Goal: Check status: Check status

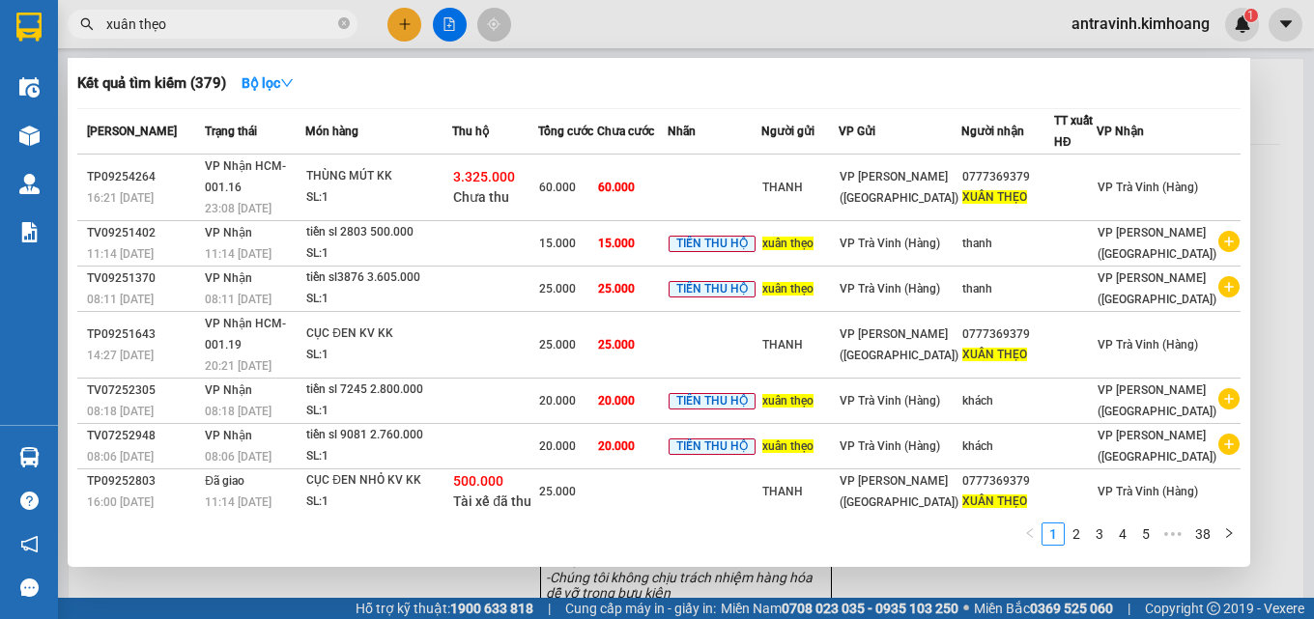
click at [1255, 168] on div at bounding box center [657, 309] width 1314 height 619
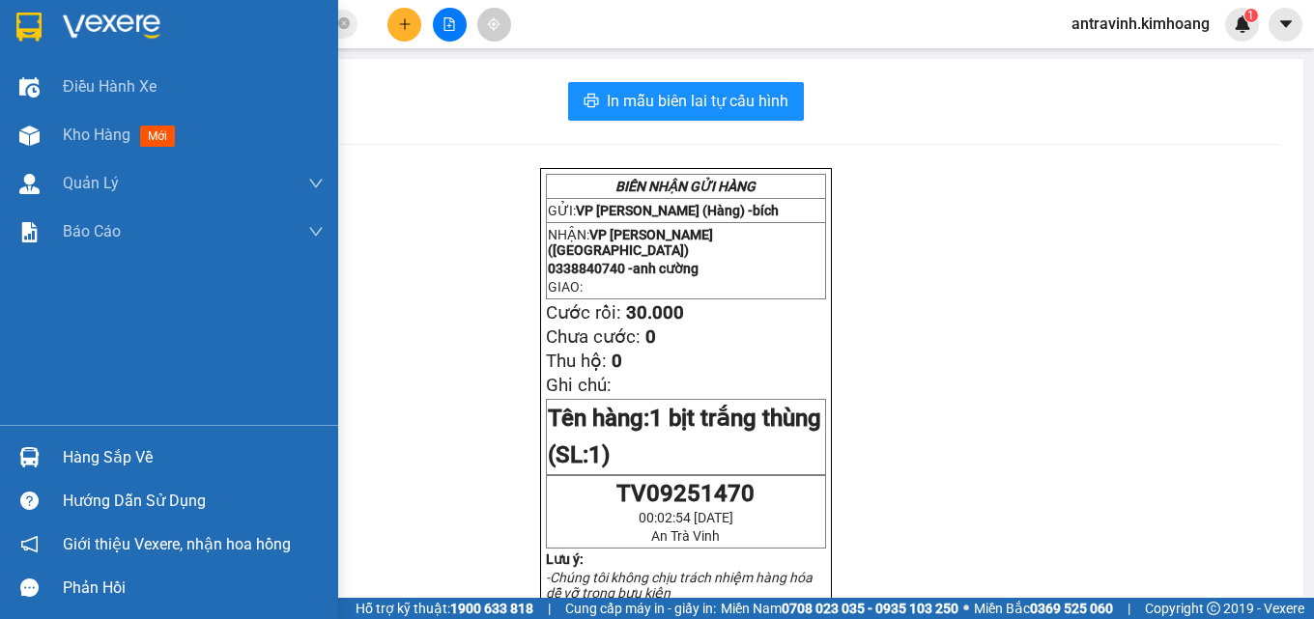
click at [87, 463] on div "Hàng sắp về" at bounding box center [193, 457] width 261 height 29
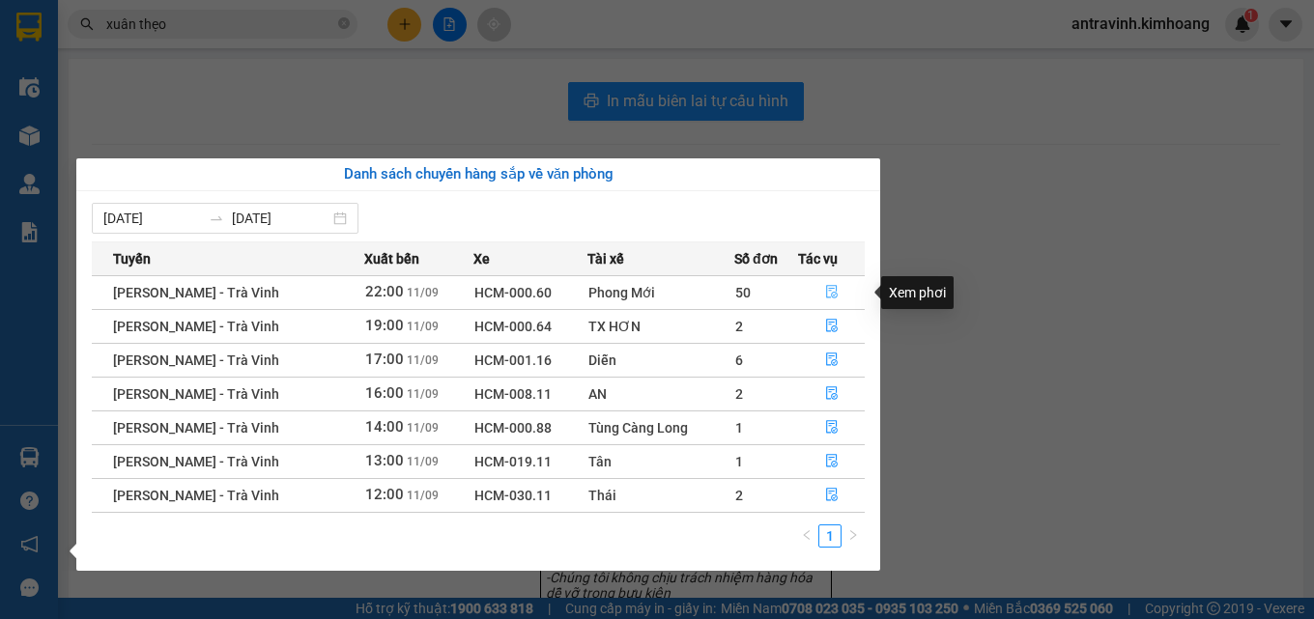
click at [830, 292] on icon "file-done" at bounding box center [832, 292] width 14 height 14
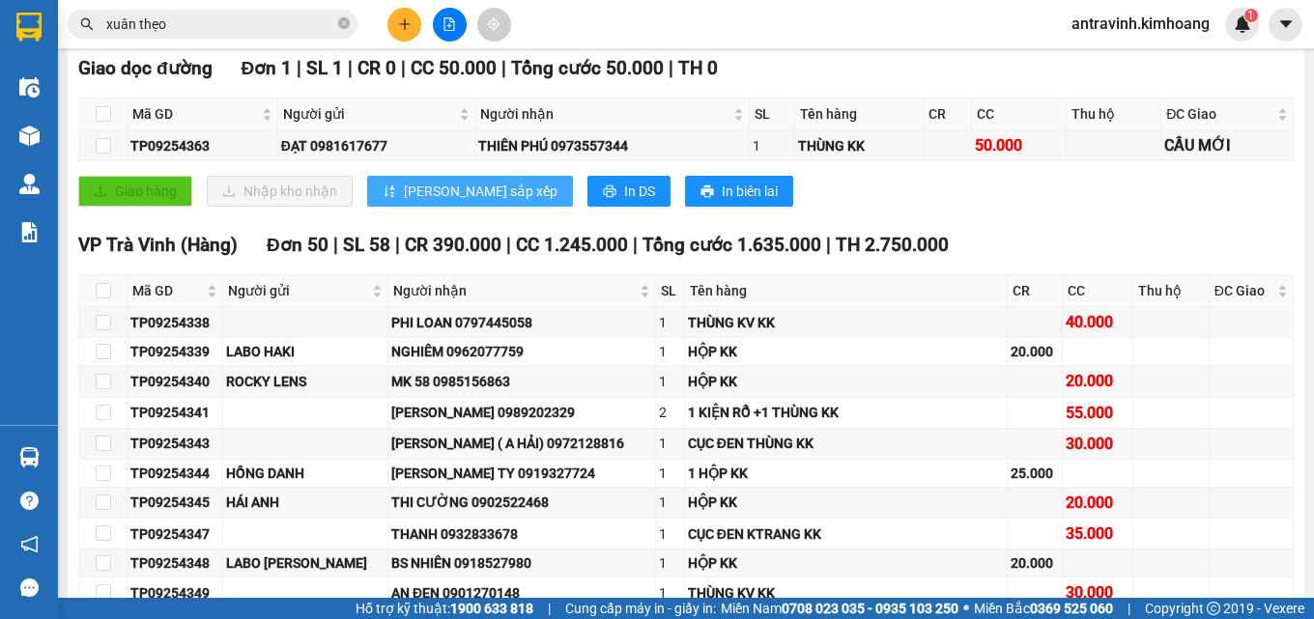
scroll to position [386, 0]
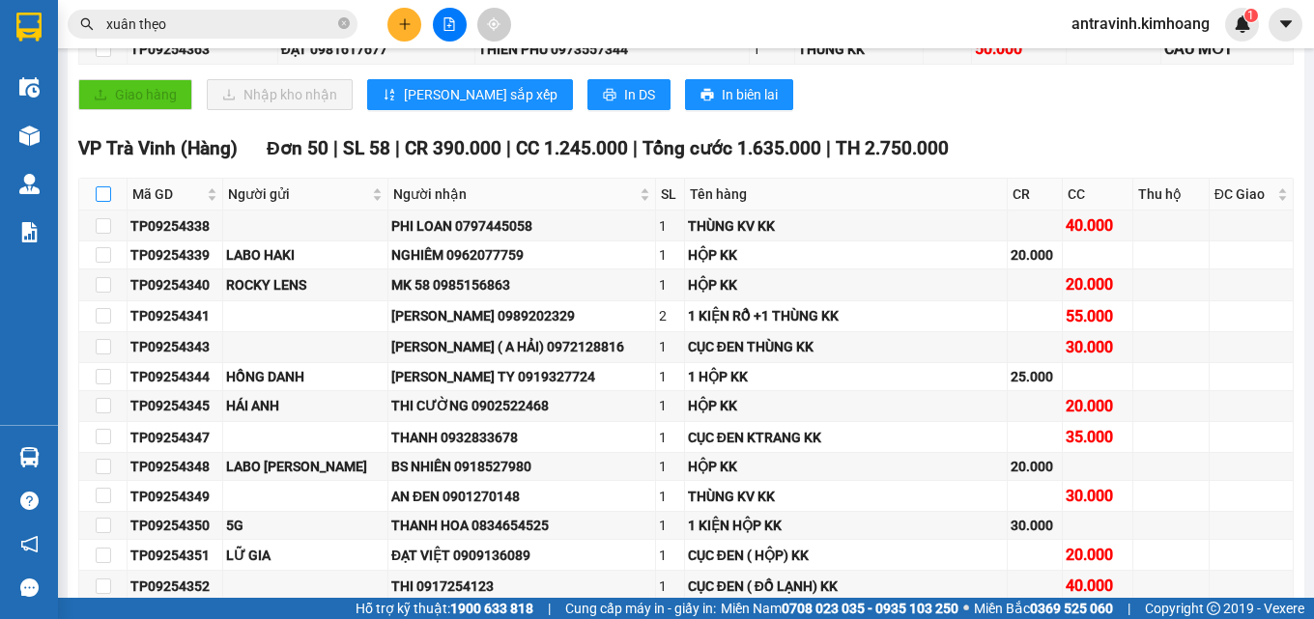
click at [103, 202] on input "checkbox" at bounding box center [103, 193] width 15 height 15
checkbox input "true"
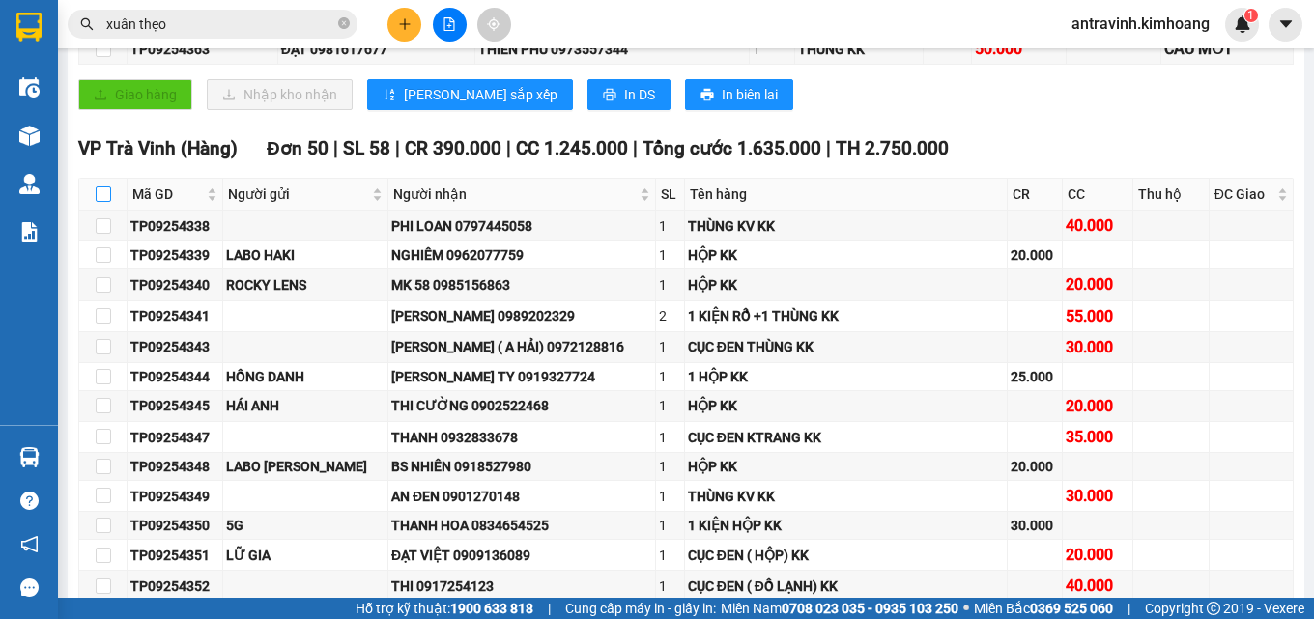
checkbox input "true"
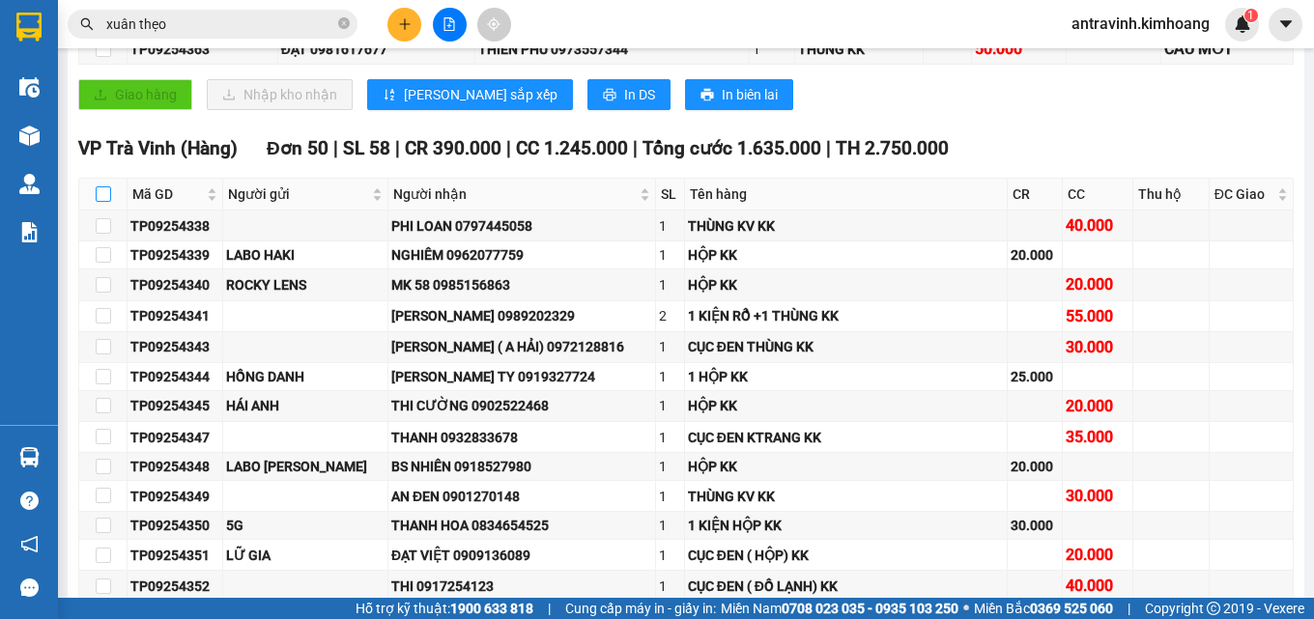
checkbox input "true"
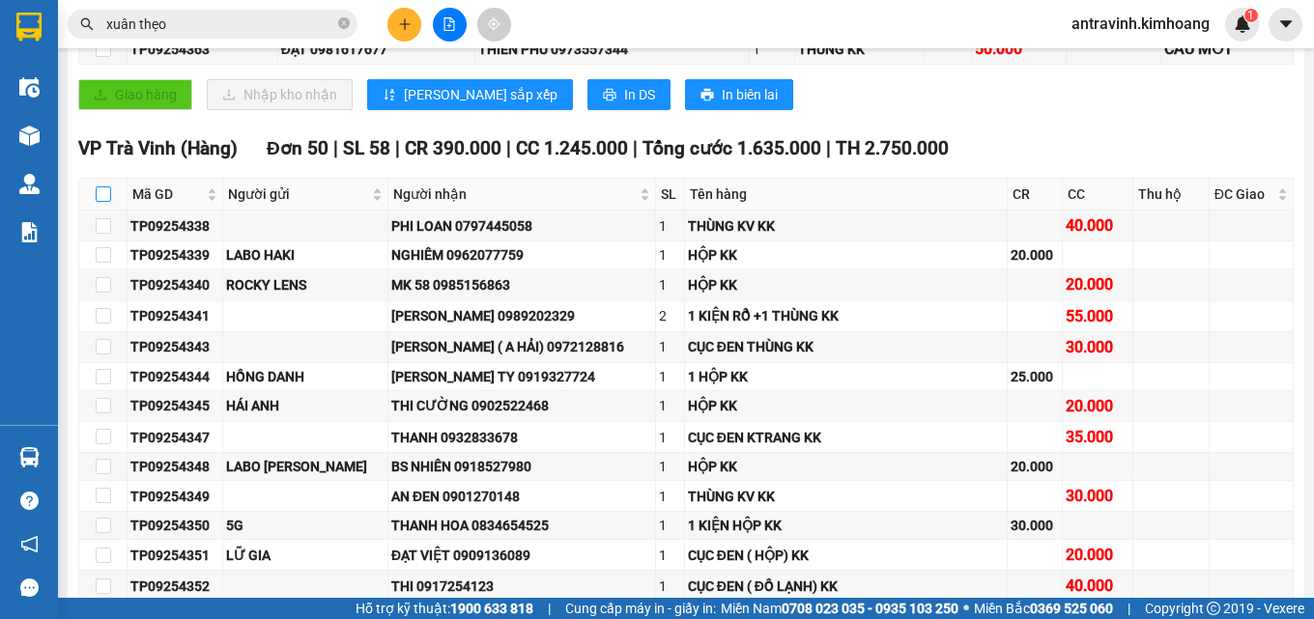
checkbox input "true"
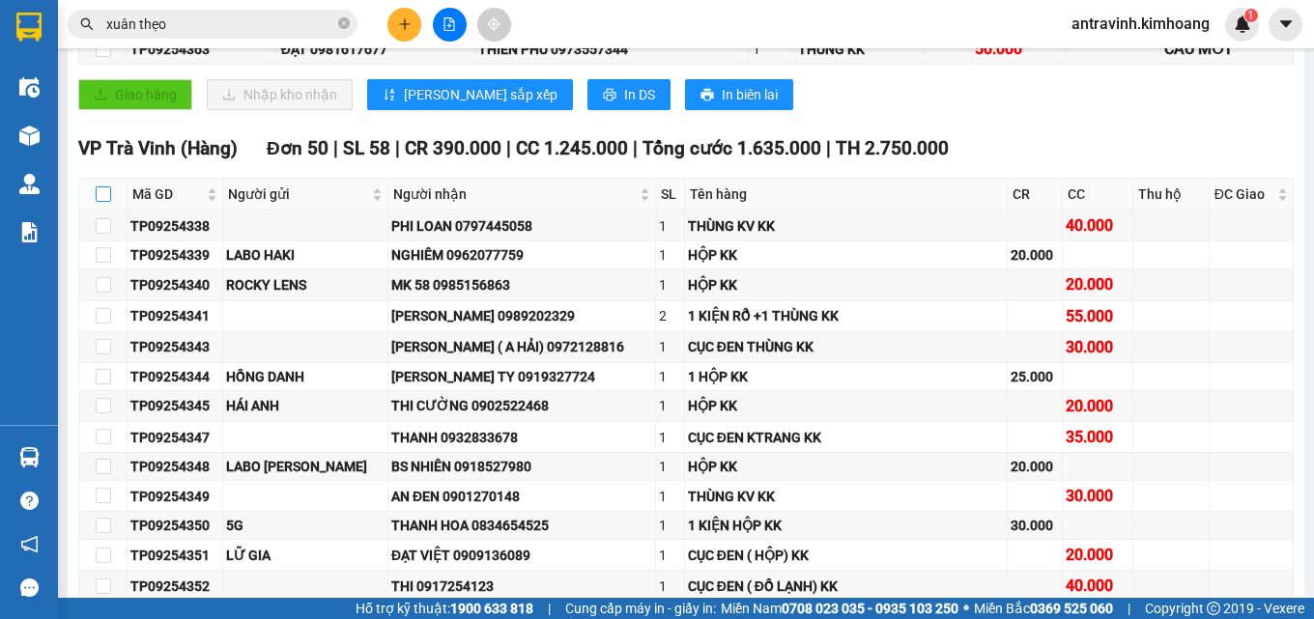
checkbox input "true"
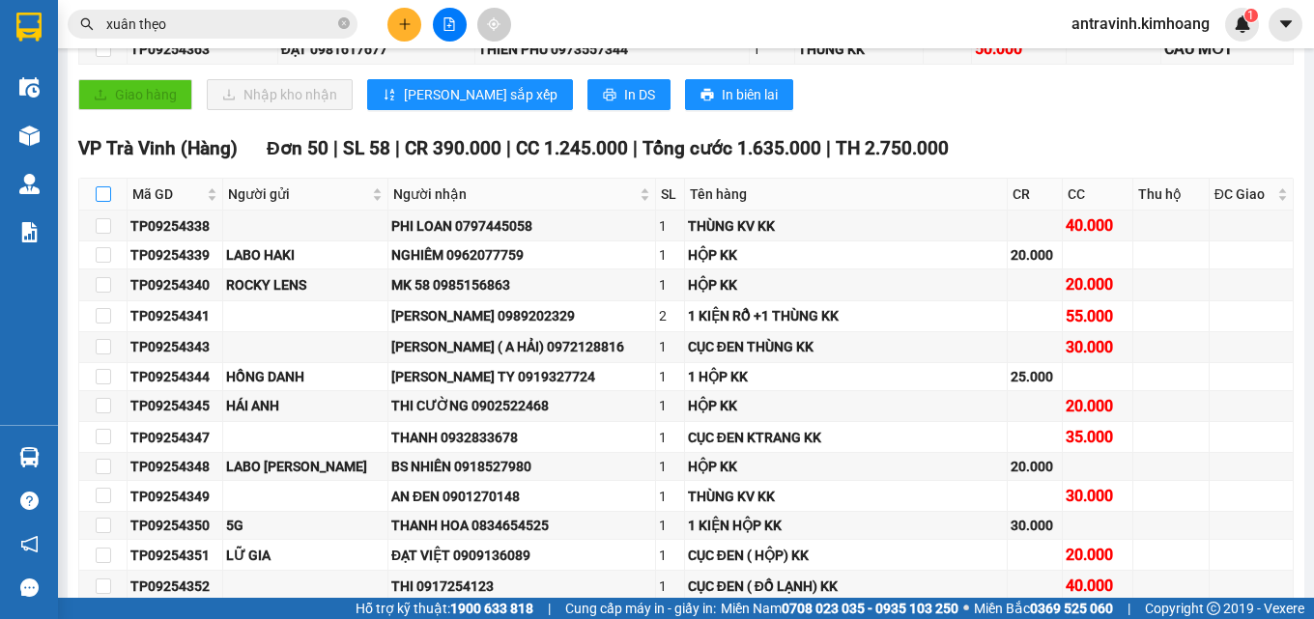
checkbox input "true"
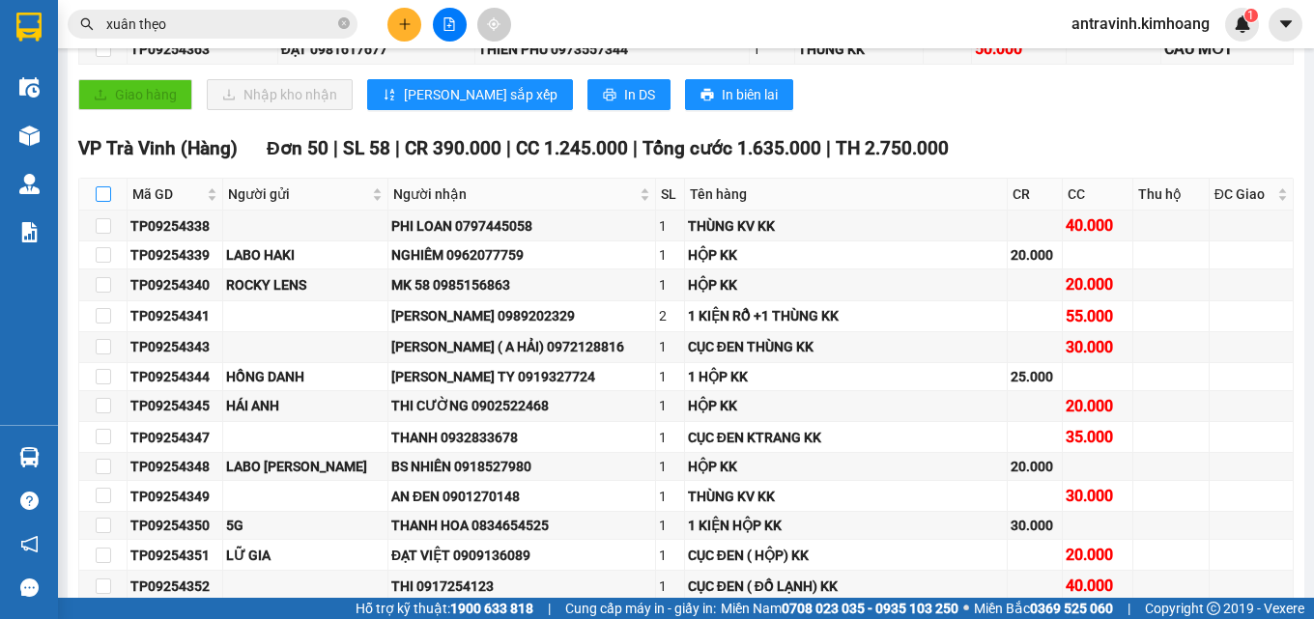
checkbox input "true"
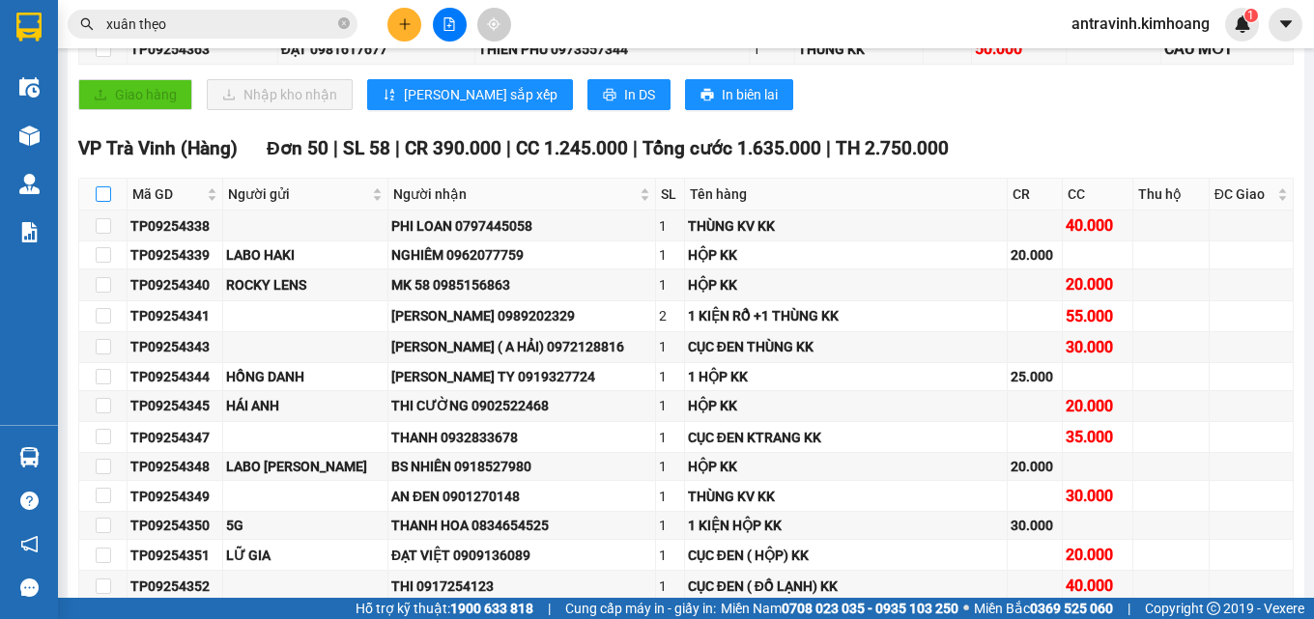
checkbox input "true"
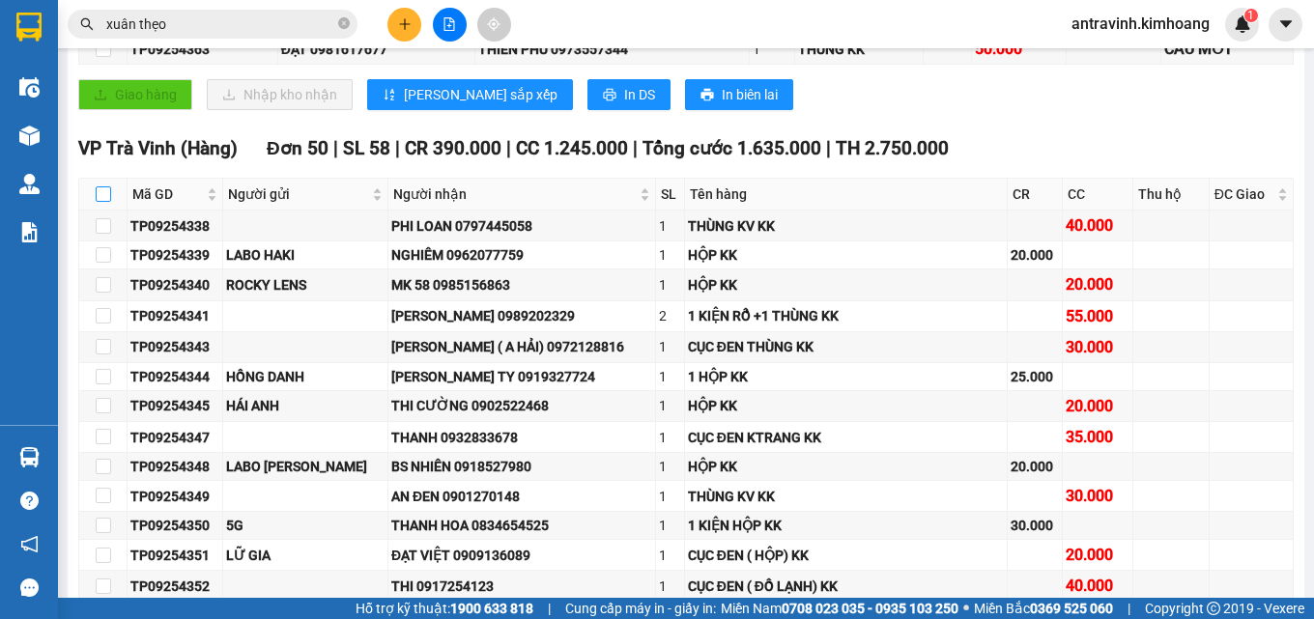
checkbox input "true"
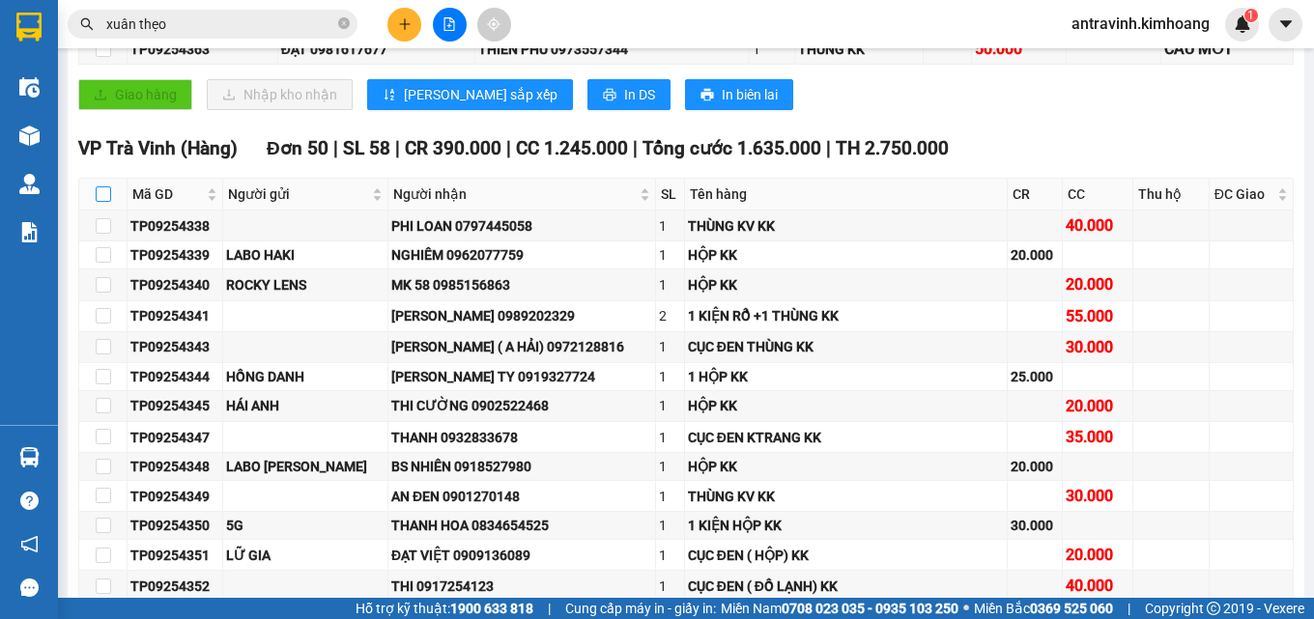
checkbox input "true"
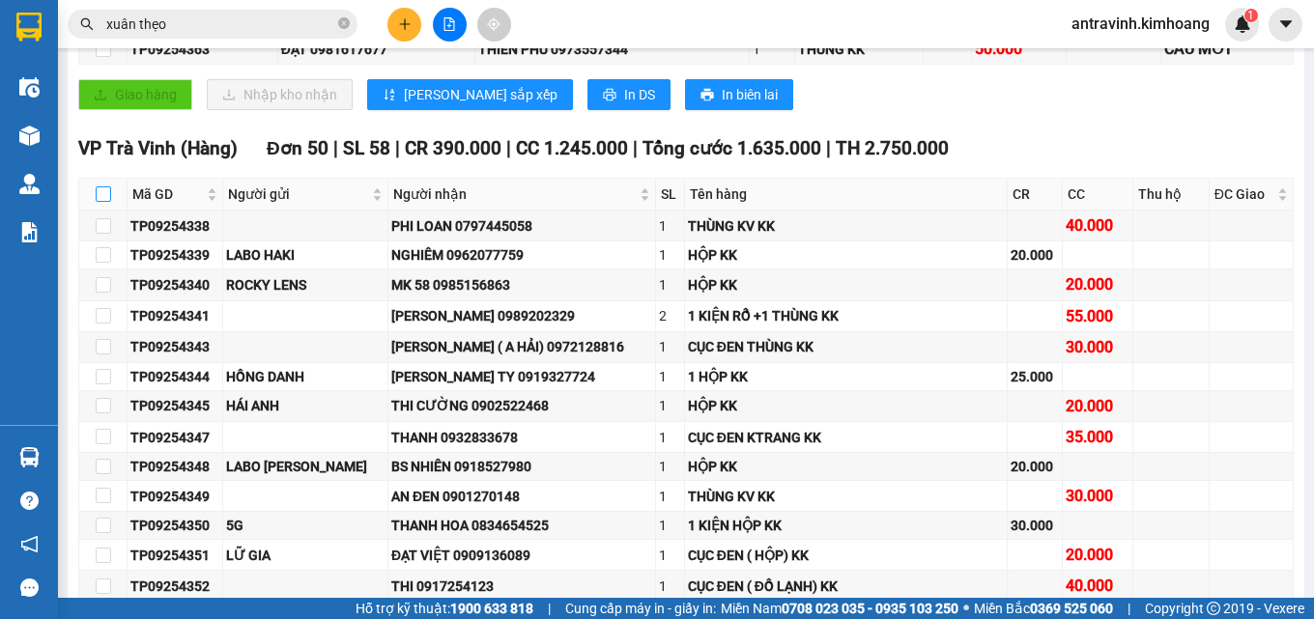
checkbox input "true"
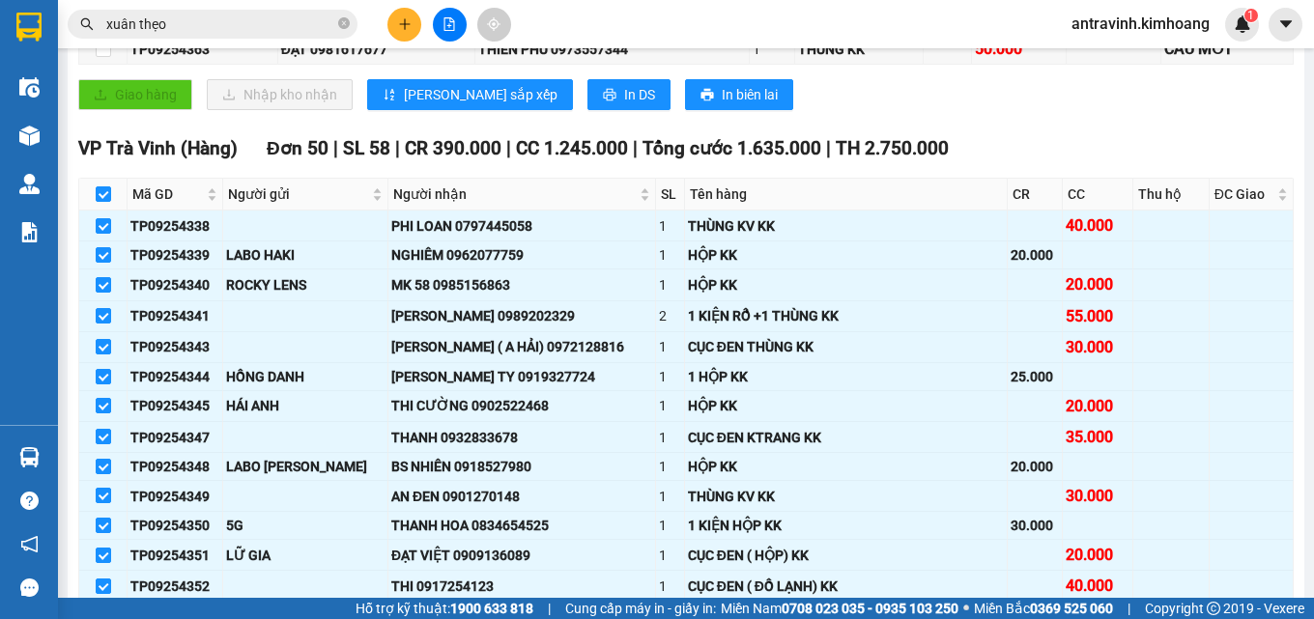
scroll to position [0, 0]
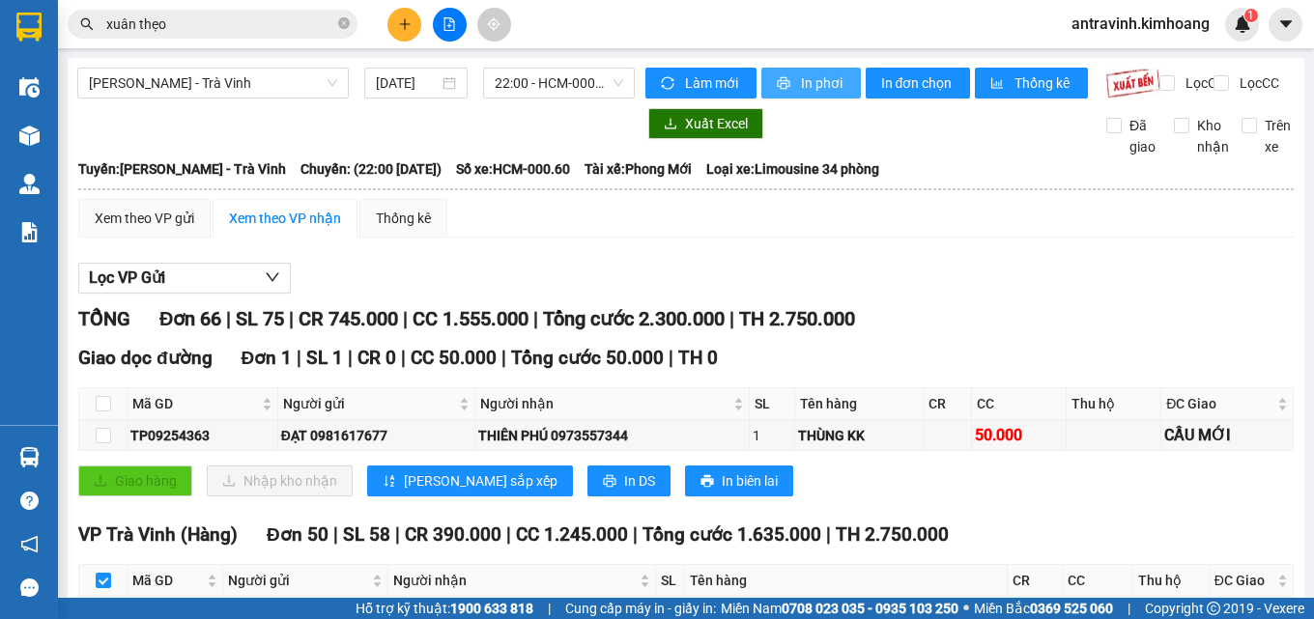
click at [811, 83] on span "In phơi" at bounding box center [823, 82] width 44 height 21
